Goal: Task Accomplishment & Management: Use online tool/utility

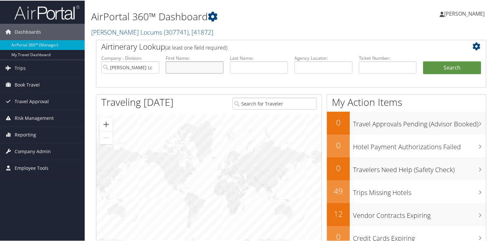
click at [204, 65] on input "text" at bounding box center [195, 67] width 58 height 12
click at [262, 69] on input "text" at bounding box center [259, 67] width 58 height 12
type input "crisan"
click at [423, 61] on button "Search" at bounding box center [452, 67] width 58 height 13
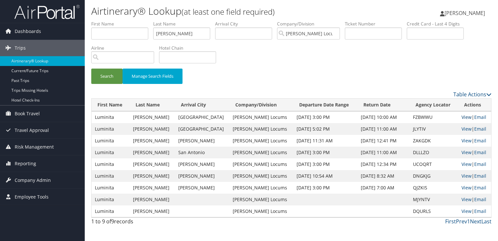
click at [463, 116] on link "View" at bounding box center [467, 117] width 10 height 6
drag, startPoint x: 158, startPoint y: 32, endPoint x: 105, endPoint y: 30, distance: 52.9
click at [105, 21] on ul "First Name Last Name crisan Departure City Arrival City Company/Division Hayes …" at bounding box center [291, 21] width 400 height 0
click at [91, 68] on button "Search" at bounding box center [106, 75] width 31 height 15
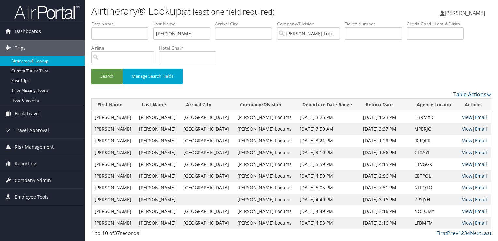
click at [462, 128] on link "View" at bounding box center [467, 128] width 10 height 6
drag, startPoint x: 189, startPoint y: 36, endPoint x: 128, endPoint y: 39, distance: 61.0
click at [128, 21] on ul "First Name Last Name hornberger Departure City Arrival City Company/Division Ha…" at bounding box center [291, 21] width 400 height 0
click at [91, 68] on button "Search" at bounding box center [106, 75] width 31 height 15
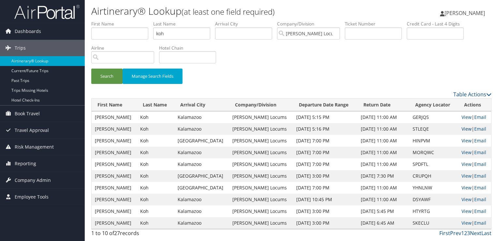
click at [462, 127] on link "View" at bounding box center [467, 128] width 10 height 6
drag, startPoint x: 182, startPoint y: 34, endPoint x: 141, endPoint y: 32, distance: 40.4
click at [141, 21] on ul "First Name Last Name koh Departure City Arrival City Company/Division Hayes Loc…" at bounding box center [291, 21] width 400 height 0
type input "reich"
click at [91, 68] on button "Search" at bounding box center [106, 75] width 31 height 15
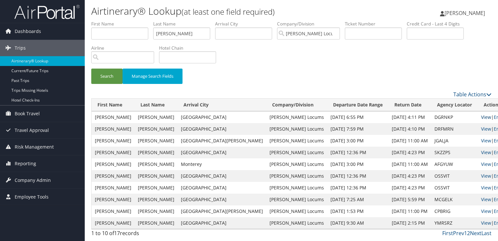
click at [481, 118] on link "View" at bounding box center [486, 117] width 10 height 6
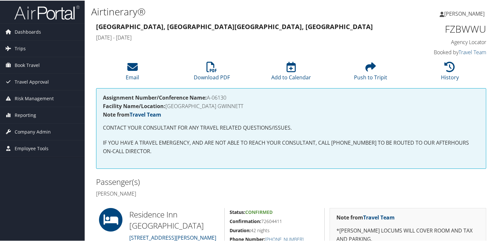
scroll to position [98, 0]
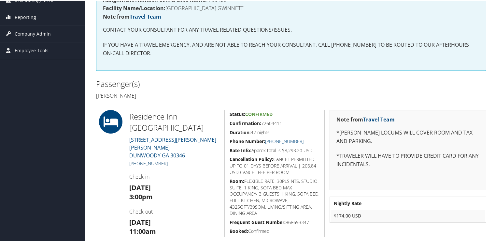
click at [157, 159] on link "+1 (770) 730-1531" at bounding box center [148, 162] width 38 height 6
drag, startPoint x: 29, startPoint y: 182, endPoint x: 77, endPoint y: 182, distance: 47.9
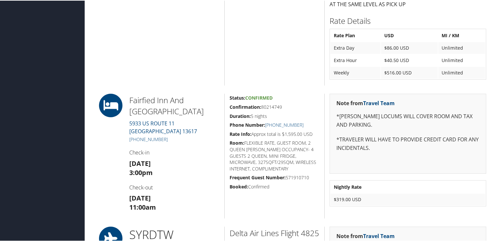
scroll to position [391, 0]
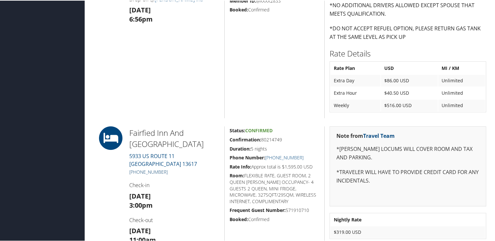
click at [159, 171] on link "+1 (315) 379-9222" at bounding box center [148, 171] width 38 height 6
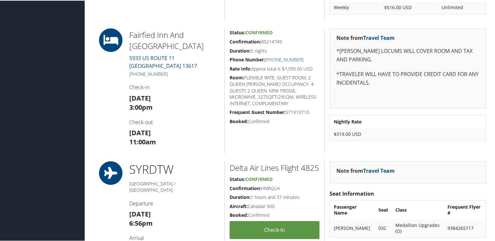
scroll to position [456, 0]
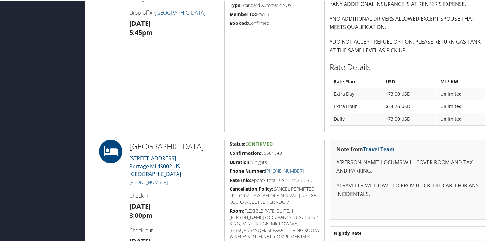
scroll to position [293, 0]
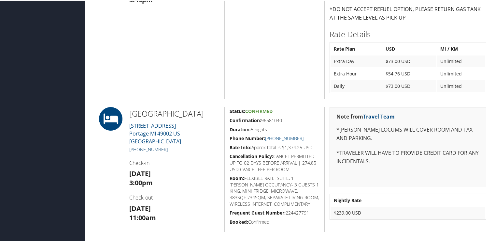
click at [158, 152] on link "+1 (269) 238-3254" at bounding box center [148, 148] width 38 height 6
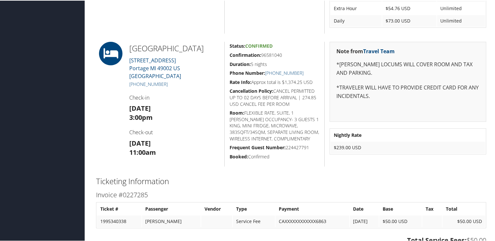
scroll to position [391, 0]
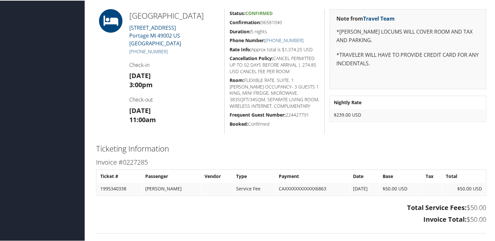
click at [200, 89] on h3 "Sun 24 Aug 3:00pm" at bounding box center [174, 79] width 90 height 18
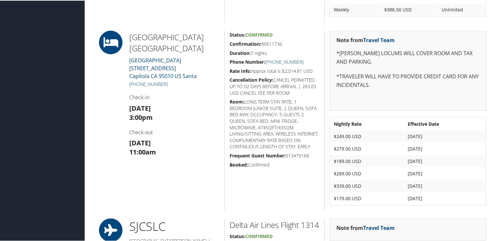
scroll to position [554, 0]
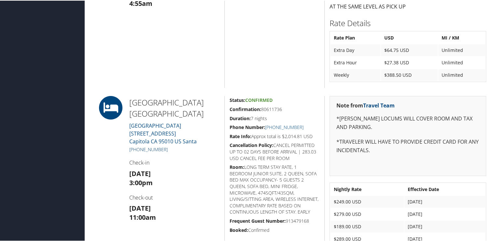
click at [161, 145] on link "[PHONE_NUMBER]" at bounding box center [148, 148] width 38 height 6
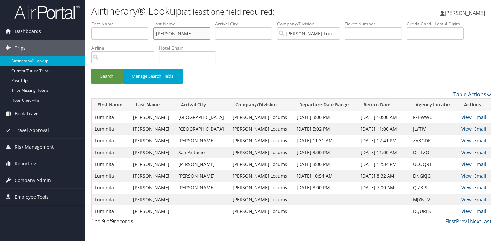
drag, startPoint x: 174, startPoint y: 33, endPoint x: 139, endPoint y: 29, distance: 35.7
click at [139, 21] on ul "First Name Last Name crisan Departure City Arrival City Company/Division Hayes …" at bounding box center [291, 21] width 400 height 0
click at [91, 68] on button "Search" at bounding box center [106, 75] width 31 height 15
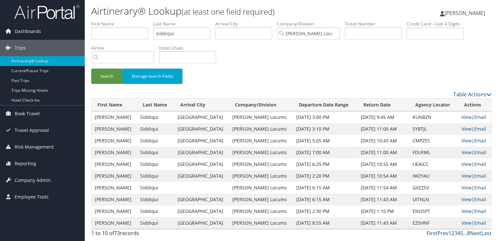
click at [462, 115] on link "View" at bounding box center [467, 117] width 10 height 6
drag, startPoint x: 174, startPoint y: 35, endPoint x: 135, endPoint y: 33, distance: 39.5
click at [135, 21] on ul "First Name Last Name siddiqui Departure City Arrival City Company/Division Haye…" at bounding box center [291, 21] width 400 height 0
click at [91, 68] on button "Search" at bounding box center [106, 75] width 31 height 15
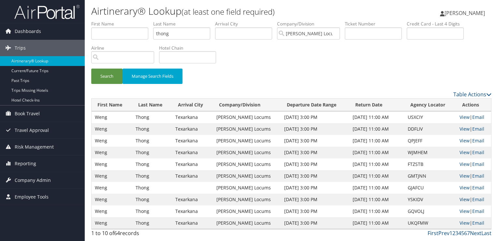
click at [462, 197] on link "View" at bounding box center [465, 199] width 10 height 6
drag, startPoint x: 184, startPoint y: 32, endPoint x: 139, endPoint y: 33, distance: 45.0
click at [139, 21] on ul "First Name Last Name thong Departure City Arrival City Company/Division Hayes L…" at bounding box center [291, 21] width 400 height 0
paste input "THAVAPALAN"
type input "THAVAPALAN"
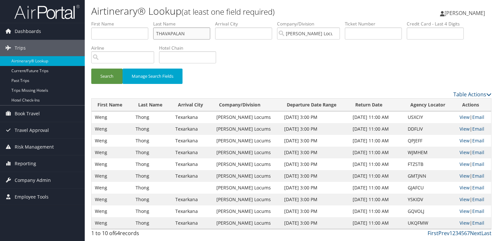
click at [91, 68] on button "Search" at bounding box center [106, 75] width 31 height 15
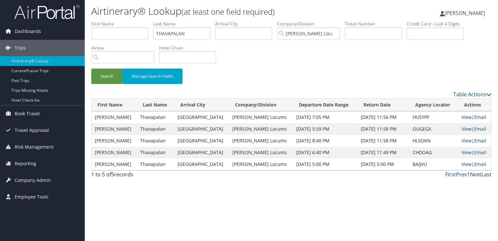
click at [462, 117] on link "View" at bounding box center [467, 117] width 10 height 6
drag, startPoint x: 189, startPoint y: 36, endPoint x: 123, endPoint y: 35, distance: 66.8
click at [123, 21] on ul "First Name Last Name THAVAPALAN Departure City Arrival City Company/Division Ha…" at bounding box center [291, 21] width 400 height 0
click at [169, 31] on input "text" at bounding box center [181, 33] width 57 height 12
click at [91, 68] on button "Search" at bounding box center [106, 75] width 31 height 15
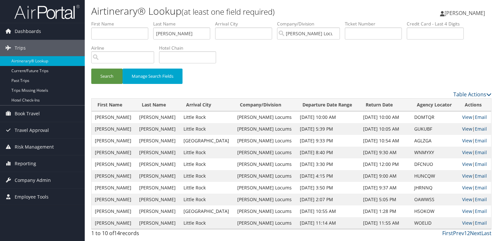
click at [462, 130] on link "View" at bounding box center [467, 128] width 10 height 6
drag, startPoint x: 179, startPoint y: 29, endPoint x: 125, endPoint y: 35, distance: 54.0
click at [125, 21] on ul "First Name Last Name hoffler Departure City Arrival City Company/Division Hayes…" at bounding box center [291, 21] width 400 height 0
paste input "GOEI"
type input "GOEI"
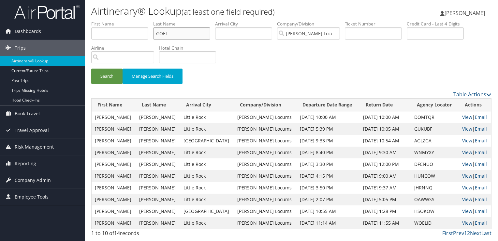
click at [91, 68] on button "Search" at bounding box center [106, 75] width 31 height 15
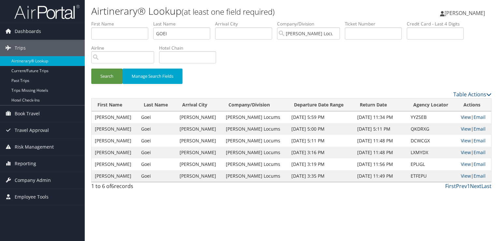
click at [464, 114] on link "View" at bounding box center [466, 117] width 10 height 6
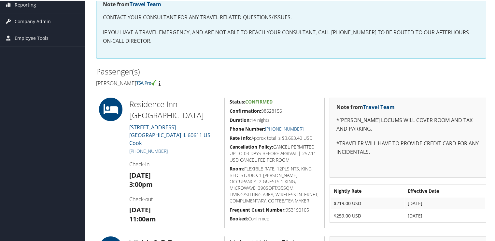
scroll to position [143, 0]
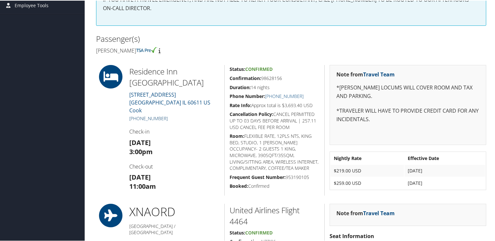
click at [143, 114] on link "[PHONE_NUMBER]" at bounding box center [148, 117] width 38 height 6
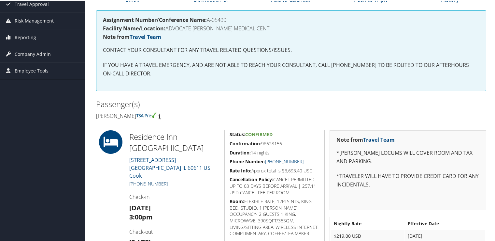
scroll to position [110, 0]
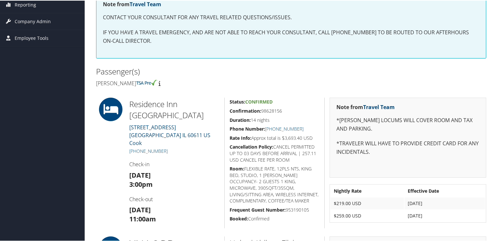
click at [453, 75] on div "Passenger(s) Sabina Siddiqui" at bounding box center [291, 76] width 400 height 24
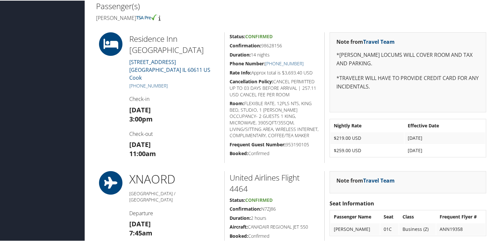
scroll to position [143, 0]
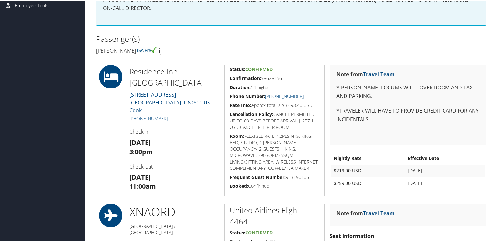
click at [254, 52] on h4 "Sabina Siddiqui" at bounding box center [191, 49] width 190 height 7
click at [246, 40] on h2 "Passenger(s)" at bounding box center [191, 38] width 190 height 11
click at [252, 40] on h2 "Passenger(s)" at bounding box center [191, 38] width 190 height 11
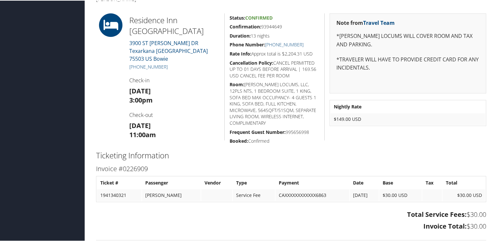
scroll to position [155, 0]
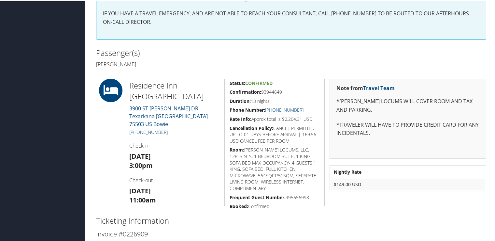
click at [157, 128] on link "[PHONE_NUMBER]" at bounding box center [148, 131] width 38 height 6
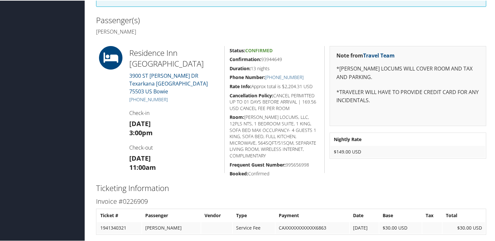
scroll to position [123, 0]
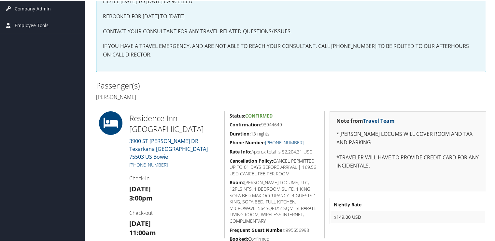
drag, startPoint x: 22, startPoint y: 178, endPoint x: 88, endPoint y: 202, distance: 70.6
click at [88, 202] on div "Airtinerary® Cheryka Saintine Cheryka Saintine My Settings Travel Agency Contac…" at bounding box center [291, 157] width 413 height 560
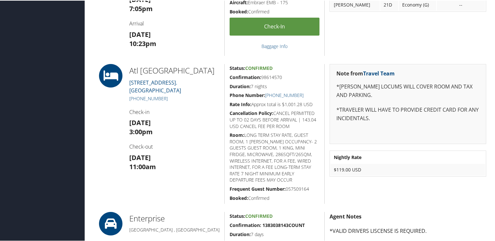
scroll to position [228, 0]
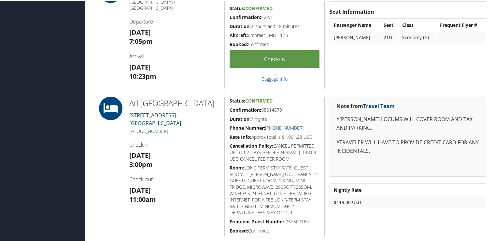
click at [157, 133] on link "+1 (770) 394-6500" at bounding box center [148, 130] width 38 height 6
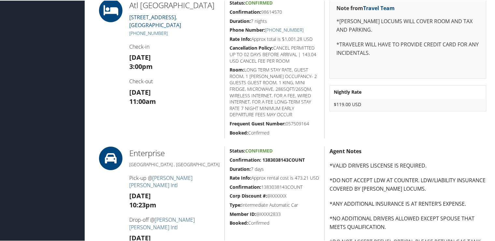
scroll to position [261, 0]
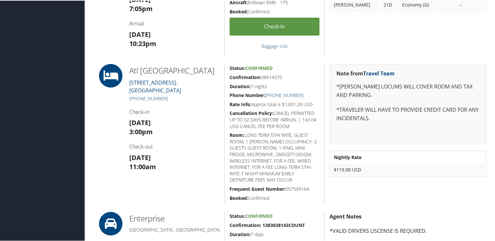
click at [218, 41] on div "ORD ATL Chicago / Atlanta Departure Sun 24 Aug 7:05pm Arrival Sun 24 Aug 10:23pm" at bounding box center [175, 0] width 100 height 109
click at [219, 51] on div "ORD ATL Chicago / Atlanta Departure Sun 24 Aug 7:05pm Arrival Sun 24 Aug 10:23pm" at bounding box center [175, 0] width 100 height 109
click at [204, 43] on div "ORD ATL Chicago / Atlanta Departure Sun 24 Aug 7:05pm Arrival Sun 24 Aug 10:23pm" at bounding box center [175, 0] width 100 height 109
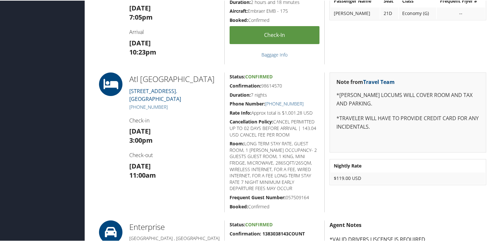
scroll to position [261, 0]
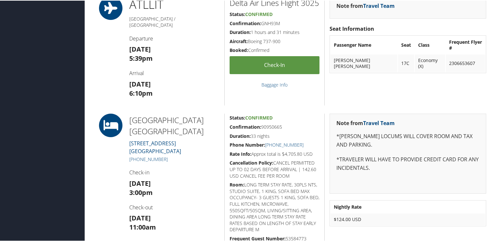
scroll to position [276, 0]
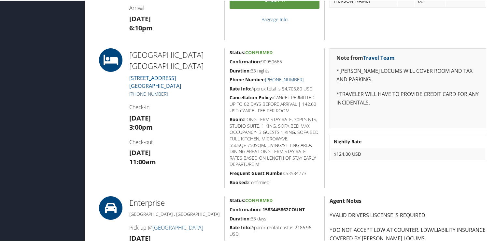
click at [140, 93] on link "+1 (501) 945-7777" at bounding box center [148, 93] width 38 height 6
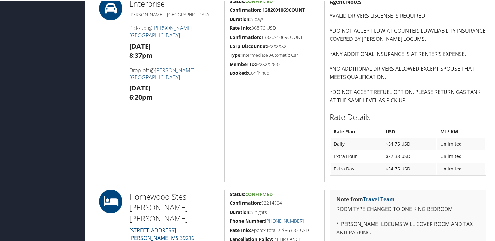
scroll to position [587, 0]
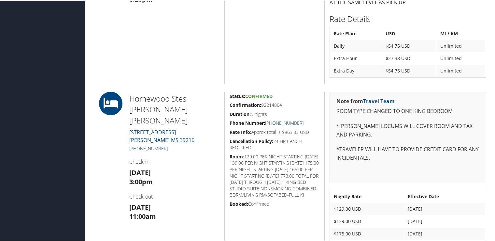
click at [160, 144] on link "[PHONE_NUMBER]" at bounding box center [148, 147] width 38 height 6
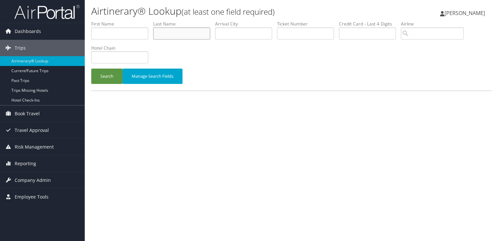
click at [188, 35] on input "text" at bounding box center [181, 33] width 57 height 12
click at [91, 68] on button "Search" at bounding box center [106, 75] width 31 height 15
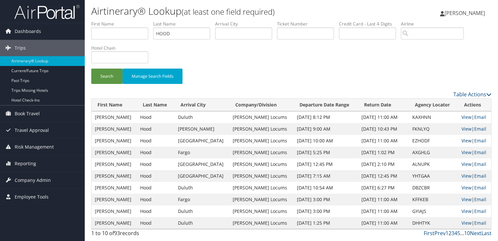
click at [462, 139] on link "View" at bounding box center [467, 140] width 10 height 6
drag, startPoint x: 174, startPoint y: 33, endPoint x: 134, endPoint y: 34, distance: 40.1
click at [134, 21] on ul "First Name Last Name HOOD Departure City Arrival City Company/Division Airport/…" at bounding box center [291, 21] width 400 height 0
click at [91, 68] on button "Search" at bounding box center [106, 75] width 31 height 15
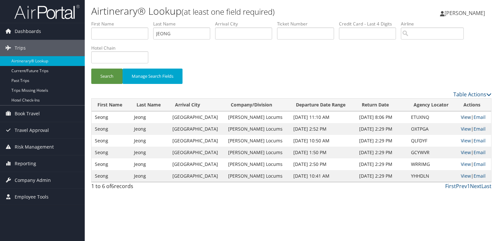
click at [463, 117] on link "View" at bounding box center [466, 117] width 10 height 6
drag, startPoint x: 183, startPoint y: 32, endPoint x: 133, endPoint y: 31, distance: 49.6
click at [133, 21] on ul "First Name Last Name JEONG Departure City Arrival City Company/Division Airport…" at bounding box center [291, 21] width 400 height 0
click at [91, 68] on button "Search" at bounding box center [106, 75] width 31 height 15
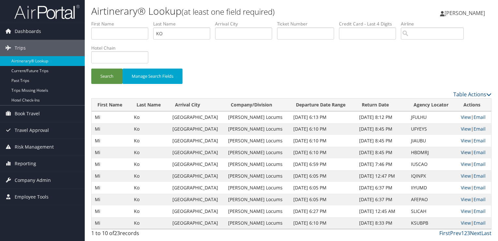
click at [462, 153] on link "View" at bounding box center [466, 152] width 10 height 6
drag, startPoint x: 169, startPoint y: 31, endPoint x: 129, endPoint y: 29, distance: 39.1
click at [129, 21] on ul "First Name Last Name KO Departure City Arrival City Company/Division Airport/Ci…" at bounding box center [291, 21] width 400 height 0
click at [91, 68] on button "Search" at bounding box center [106, 75] width 31 height 15
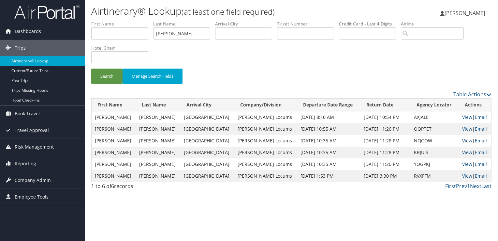
click at [462, 141] on link "View" at bounding box center [467, 140] width 10 height 6
drag, startPoint x: 169, startPoint y: 35, endPoint x: 127, endPoint y: 34, distance: 42.1
click at [127, 21] on ul "First Name Last Name prill Departure City Arrival City Company/Division Airport…" at bounding box center [291, 21] width 400 height 0
click at [91, 68] on button "Search" at bounding box center [106, 75] width 31 height 15
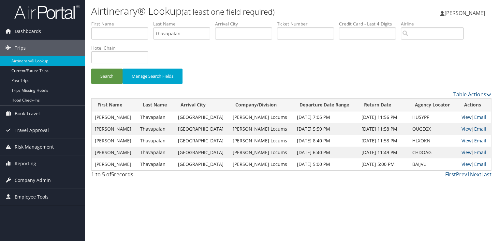
click at [462, 115] on link "View" at bounding box center [467, 117] width 10 height 6
drag, startPoint x: 179, startPoint y: 32, endPoint x: 133, endPoint y: 33, distance: 46.0
click at [133, 21] on ul "First Name Last Name thavapalan Departure City Arrival City Company/Division Ai…" at bounding box center [291, 21] width 400 height 0
click at [91, 68] on button "Search" at bounding box center [106, 75] width 31 height 15
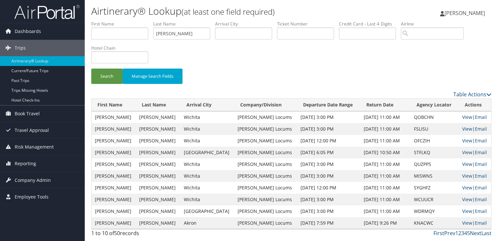
click at [226, 87] on div "Search Manage Search Fields" at bounding box center [291, 79] width 410 height 22
click at [464, 141] on link "View" at bounding box center [467, 140] width 10 height 6
click at [465, 150] on link "View" at bounding box center [467, 152] width 10 height 6
click at [467, 116] on link "View" at bounding box center [467, 117] width 10 height 6
drag, startPoint x: 184, startPoint y: 35, endPoint x: 105, endPoint y: 32, distance: 78.9
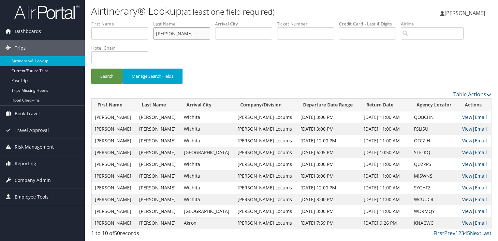
click at [105, 21] on ul "First Name Last Name PERKINS Departure City Arrival City Company/Division Airpo…" at bounding box center [291, 21] width 400 height 0
click at [91, 68] on button "Search" at bounding box center [106, 75] width 31 height 15
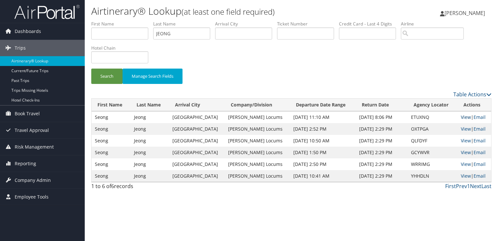
click at [464, 117] on link "View" at bounding box center [466, 117] width 10 height 6
drag, startPoint x: 188, startPoint y: 32, endPoint x: 133, endPoint y: 35, distance: 55.8
click at [133, 21] on ul "First Name Last Name JEONG Departure City Arrival City Company/Division Airport…" at bounding box center [291, 21] width 400 height 0
click at [91, 68] on button "Search" at bounding box center [106, 75] width 31 height 15
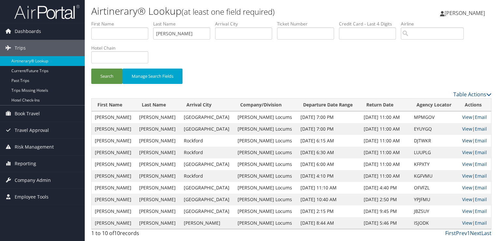
click at [466, 140] on link "View" at bounding box center [467, 140] width 10 height 6
click at [166, 31] on input "musleh" at bounding box center [181, 33] width 57 height 12
type input "NEYHART"
click at [91, 68] on button "Search" at bounding box center [106, 75] width 31 height 15
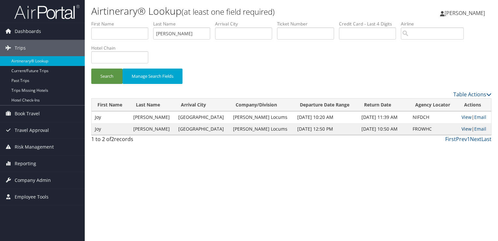
click at [463, 127] on link "View" at bounding box center [467, 128] width 10 height 6
drag, startPoint x: 185, startPoint y: 33, endPoint x: 140, endPoint y: 32, distance: 45.6
click at [140, 21] on ul "First Name Last Name NEYHART Departure City Arrival City Company/Division Airpo…" at bounding box center [291, 21] width 400 height 0
type input "NURKO"
click at [91, 68] on button "Search" at bounding box center [106, 75] width 31 height 15
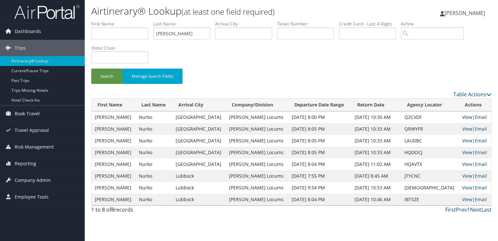
click at [463, 115] on link "View" at bounding box center [467, 117] width 10 height 6
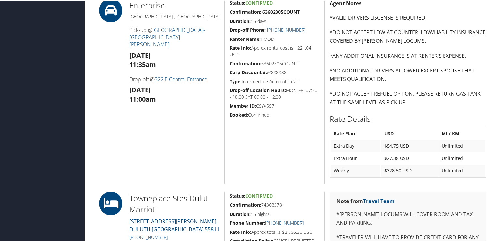
scroll to position [456, 0]
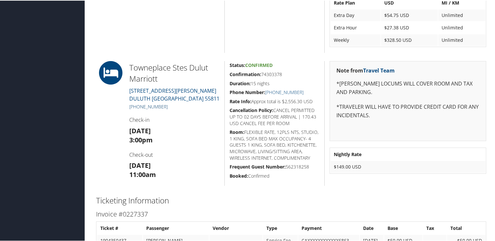
click at [154, 103] on link "+1 (218) 514-2400" at bounding box center [148, 106] width 38 height 6
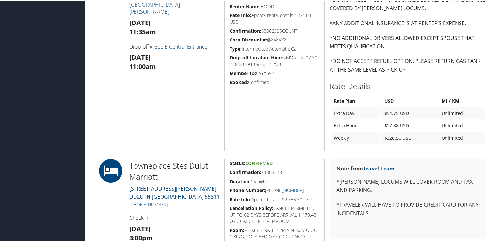
scroll to position [391, 0]
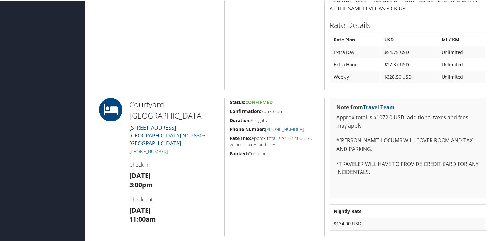
scroll to position [587, 0]
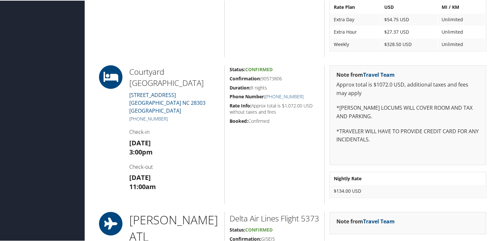
click at [150, 115] on link "[PHONE_NUMBER]" at bounding box center [148, 118] width 38 height 6
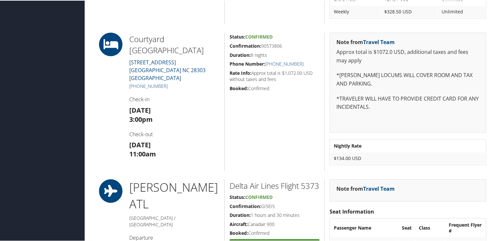
scroll to position [684, 0]
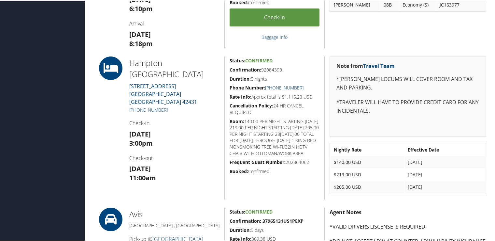
scroll to position [196, 0]
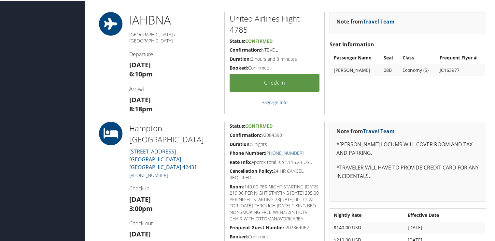
click at [157, 171] on link "+1 (270) 825-2226" at bounding box center [148, 174] width 38 height 6
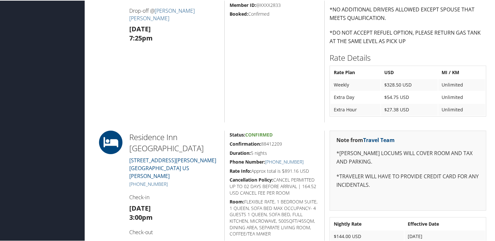
scroll to position [554, 0]
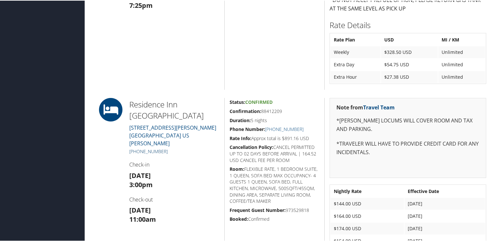
click at [154, 147] on link "[PHONE_NUMBER]" at bounding box center [148, 150] width 38 height 6
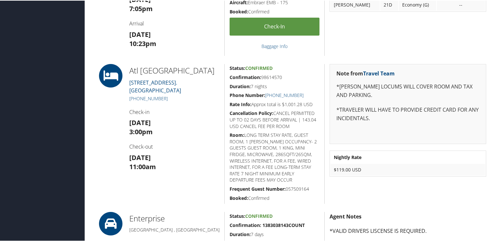
scroll to position [228, 0]
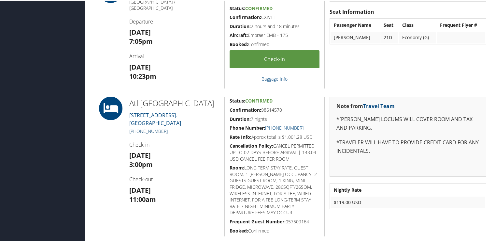
click at [161, 133] on link "+1 (770) 394-6500" at bounding box center [148, 130] width 38 height 6
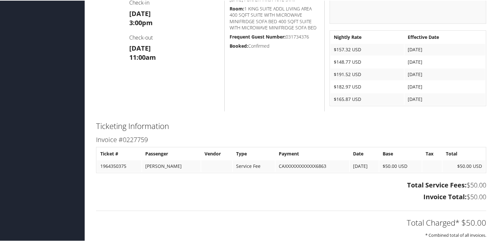
scroll to position [525, 0]
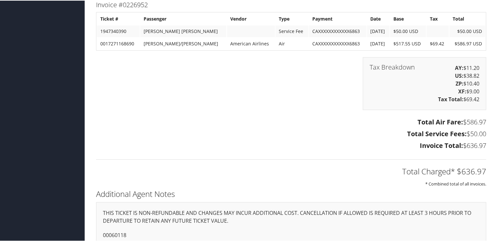
scroll to position [815, 0]
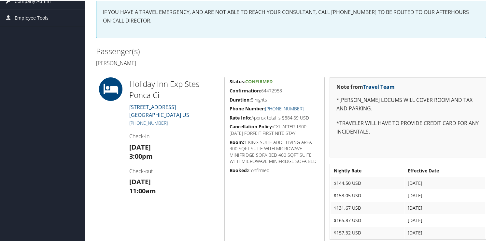
scroll to position [98, 0]
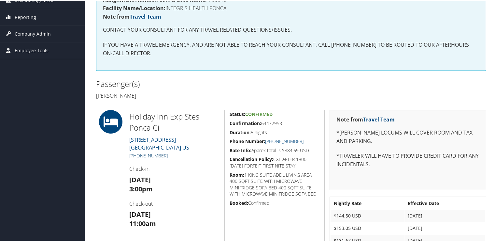
click at [159, 154] on link "+1 (580) 762-3700" at bounding box center [148, 155] width 38 height 6
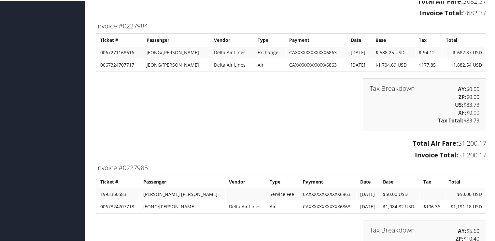
scroll to position [1346, 0]
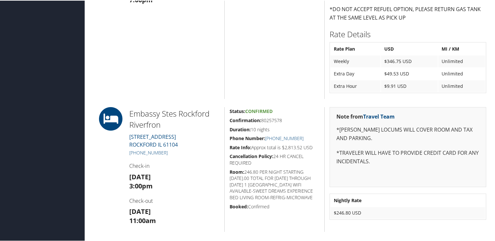
scroll to position [359, 0]
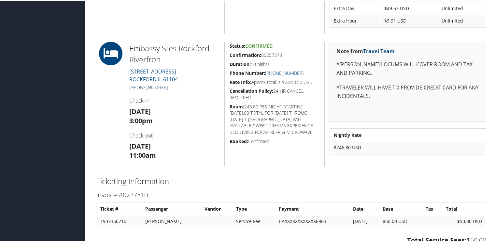
click at [153, 88] on link "[PHONE_NUMBER]" at bounding box center [148, 86] width 38 height 6
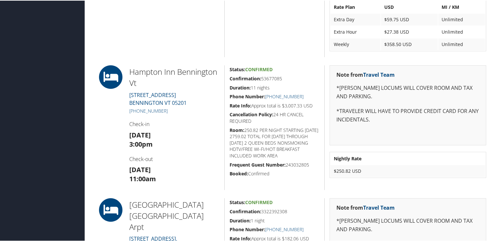
scroll to position [554, 0]
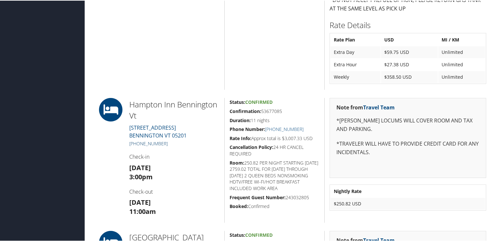
click at [157, 143] on link "[PHONE_NUMBER]" at bounding box center [148, 142] width 38 height 6
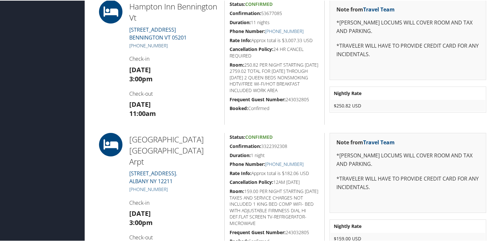
scroll to position [684, 0]
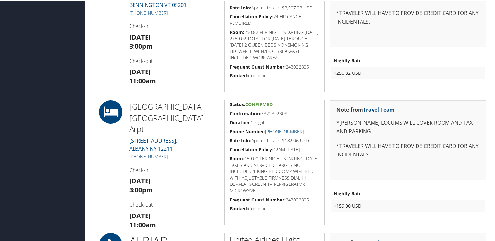
click at [161, 153] on link "+1 (518) 464-6666" at bounding box center [148, 156] width 38 height 6
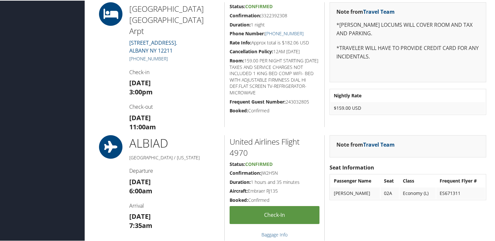
scroll to position [750, 0]
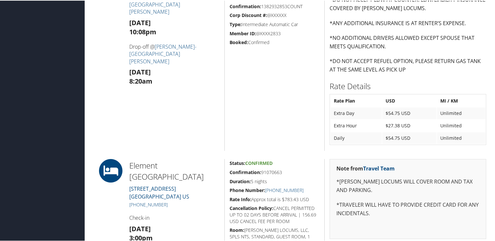
scroll to position [424, 0]
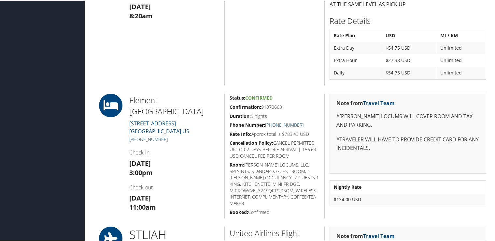
click at [158, 138] on link "[PHONE_NUMBER]" at bounding box center [148, 138] width 38 height 6
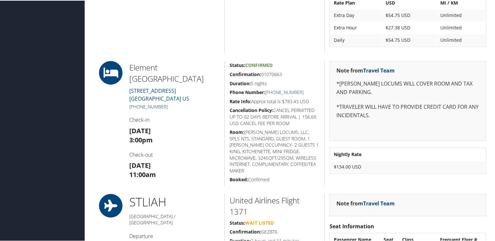
scroll to position [489, 0]
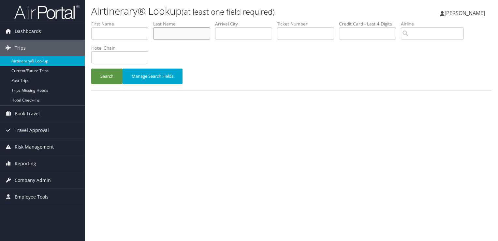
click at [180, 29] on input "text" at bounding box center [181, 33] width 57 height 12
type input "palla"
click at [91, 68] on button "Search" at bounding box center [106, 75] width 31 height 15
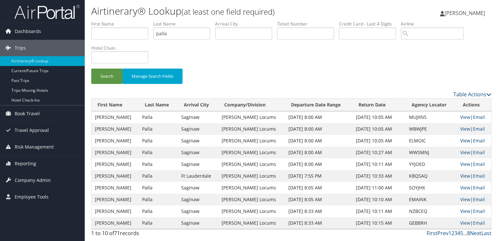
click at [462, 137] on link "View" at bounding box center [465, 140] width 10 height 6
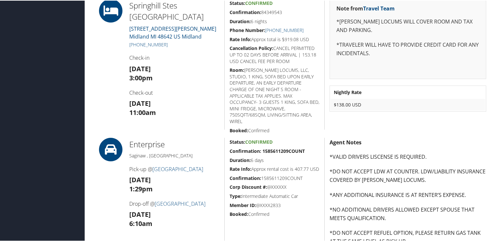
scroll to position [395, 0]
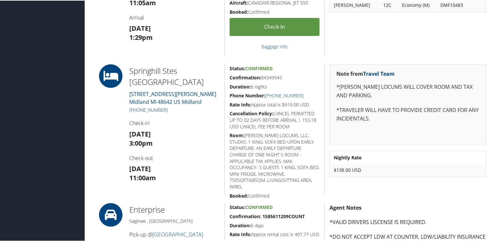
click at [159, 107] on link "+1 (989) 837-2700" at bounding box center [148, 109] width 38 height 6
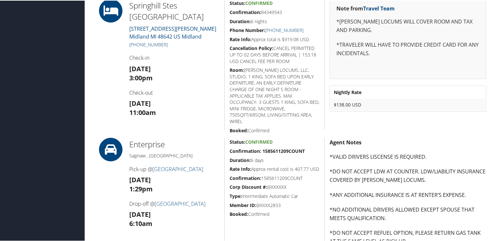
scroll to position [428, 0]
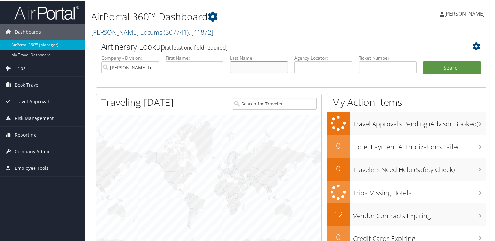
click at [248, 64] on input "text" at bounding box center [259, 67] width 58 height 12
type input "[PERSON_NAME]"
click at [423, 61] on button "Search" at bounding box center [452, 67] width 58 height 13
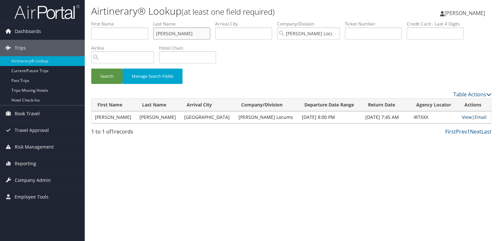
drag, startPoint x: 185, startPoint y: 34, endPoint x: 135, endPoint y: 33, distance: 49.6
click at [135, 21] on ul "First Name Last Name [PERSON_NAME] Departure City Arrival City Company/Division…" at bounding box center [291, 21] width 400 height 0
click at [135, 33] on input "text" at bounding box center [119, 33] width 57 height 12
type input "[PERSON_NAME]"
click at [91, 68] on button "Search" at bounding box center [106, 75] width 31 height 15
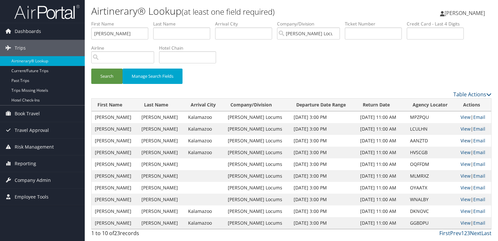
click at [461, 138] on link "View" at bounding box center [466, 140] width 10 height 6
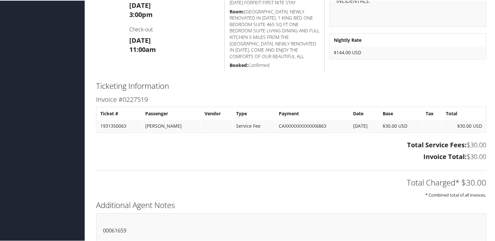
scroll to position [289, 0]
